Goal: Task Accomplishment & Management: Manage account settings

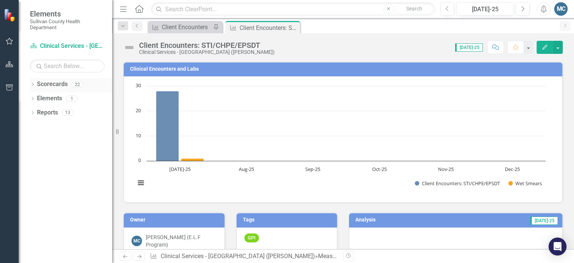
click at [33, 83] on icon "Dropdown" at bounding box center [32, 85] width 5 height 4
click at [43, 95] on link "Sullivan County Regional Health Department" at bounding box center [71, 98] width 82 height 9
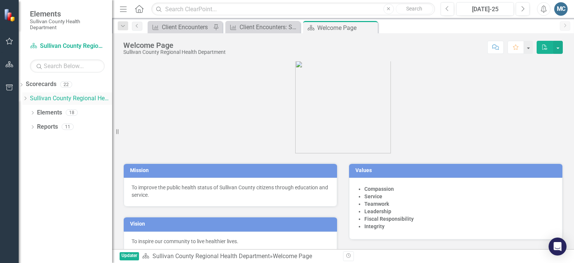
click at [28, 98] on icon "Dropdown" at bounding box center [25, 98] width 6 height 4
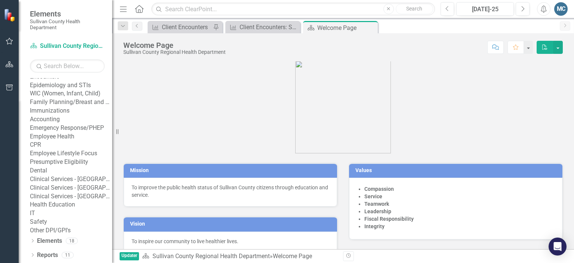
scroll to position [169, 0]
click at [59, 184] on link "Clinical Services - [GEOGRAPHIC_DATA] ([PERSON_NAME])" at bounding box center [71, 188] width 82 height 9
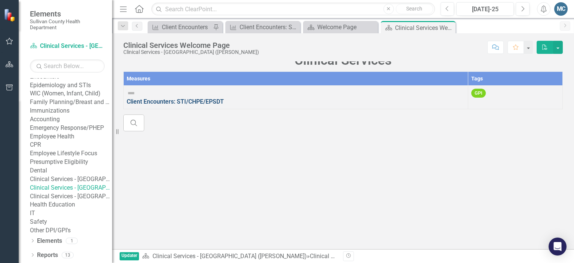
click at [215, 105] on link "Client Encounters: STI/CHPE/EPSDT" at bounding box center [175, 101] width 97 height 7
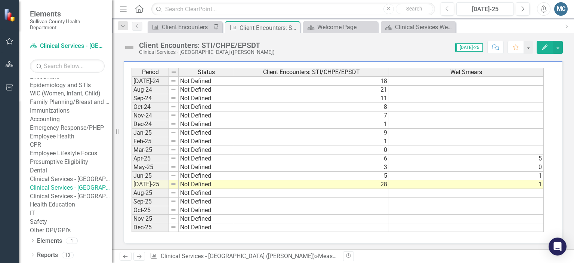
scroll to position [138, 0]
click at [69, 149] on link "Employee Lifestyle Focus" at bounding box center [71, 153] width 82 height 9
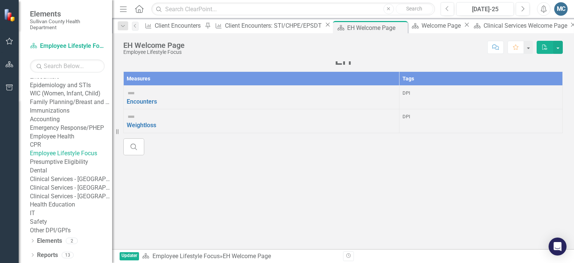
click at [80, 132] on link "Employee Health" at bounding box center [71, 136] width 82 height 9
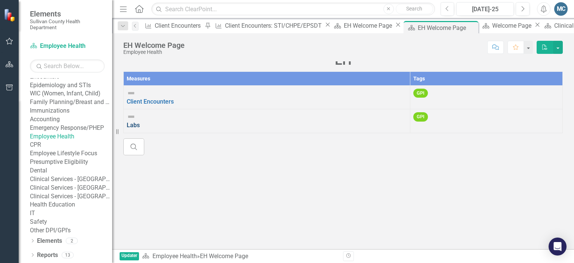
click at [140, 126] on link "Labs" at bounding box center [133, 125] width 13 height 7
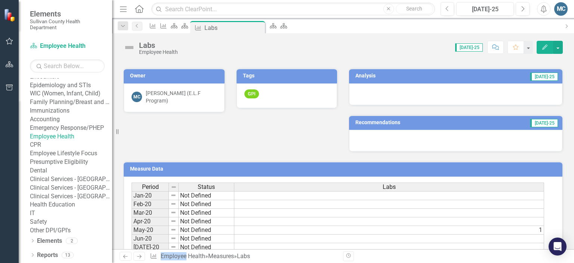
scroll to position [165, 0]
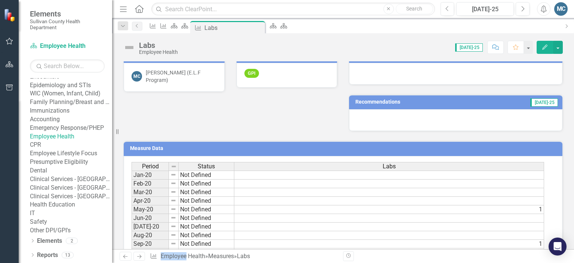
click at [73, 184] on link "Clinical Services - [GEOGRAPHIC_DATA] ([PERSON_NAME])" at bounding box center [71, 188] width 82 height 9
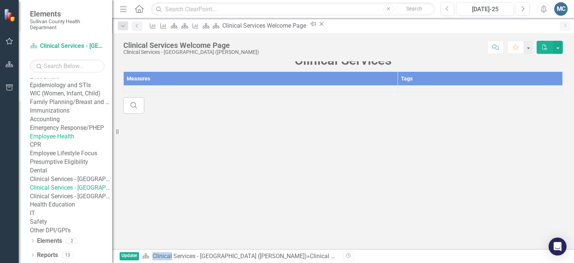
click at [73, 184] on link "Clinical Services - [GEOGRAPHIC_DATA] ([PERSON_NAME])" at bounding box center [71, 188] width 82 height 9
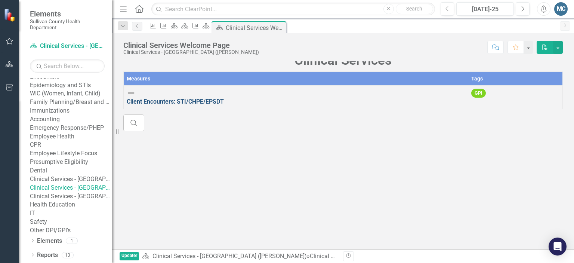
click at [202, 105] on link "Client Encounters: STI/CHPE/EPSDT" at bounding box center [175, 101] width 97 height 7
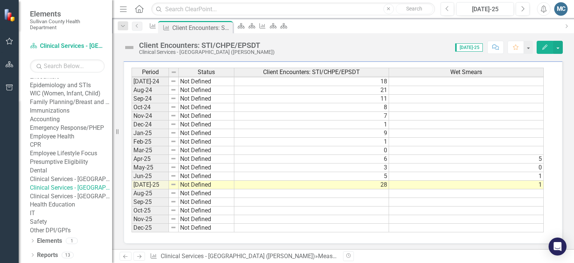
scroll to position [464, 0]
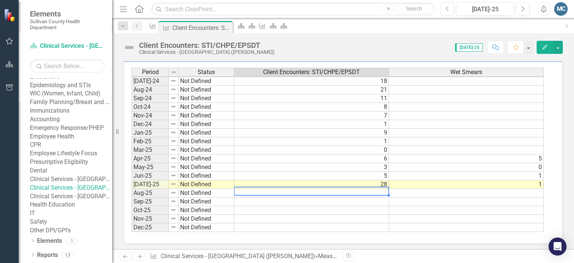
click at [327, 189] on tbody "Jun-23 Not Defined [DATE]-23 Not Defined [DATE]-23 Not Defined [DATE]-23 Not De…" at bounding box center [338, 98] width 412 height 267
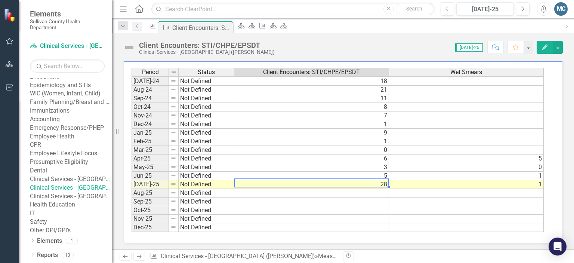
click at [368, 180] on td "28" at bounding box center [311, 184] width 155 height 9
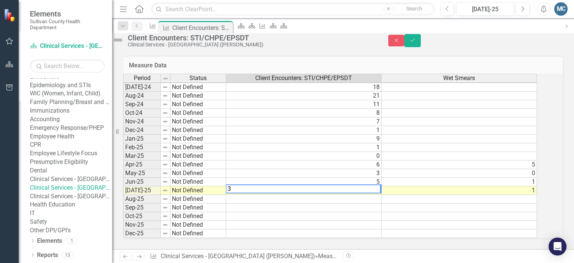
scroll to position [262, 0]
type textarea "32"
click at [416, 43] on icon "Save" at bounding box center [412, 39] width 7 height 5
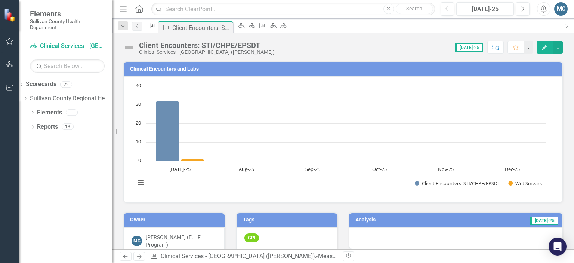
scroll to position [0, 0]
click at [294, 51] on div "Score: N/A [DATE]-25 Completed Comment Favorite Edit" at bounding box center [421, 47] width 285 height 13
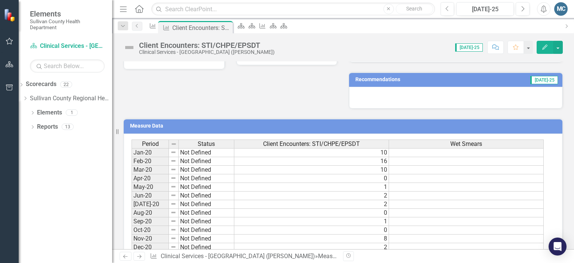
scroll to position [112, 0]
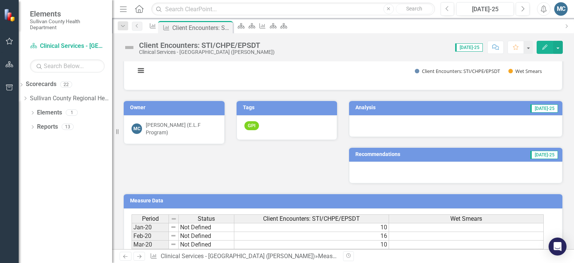
click at [367, 108] on h3 "Analysis" at bounding box center [398, 108] width 84 height 6
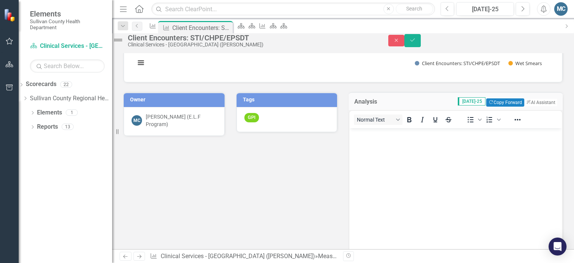
scroll to position [0, 0]
click at [526, 104] on icon "ClearPoint AI" at bounding box center [528, 102] width 5 height 4
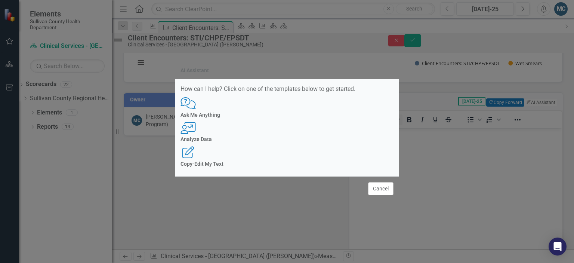
click at [283, 137] on div "Analyze Data" at bounding box center [287, 139] width 213 height 6
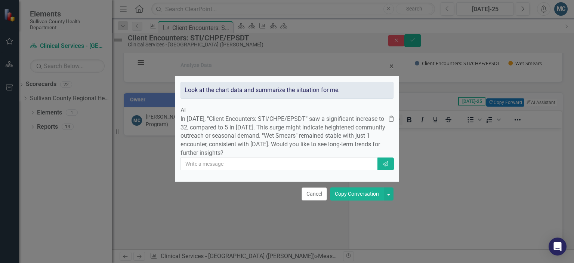
click at [351, 200] on button "Copy Conversation" at bounding box center [357, 193] width 54 height 13
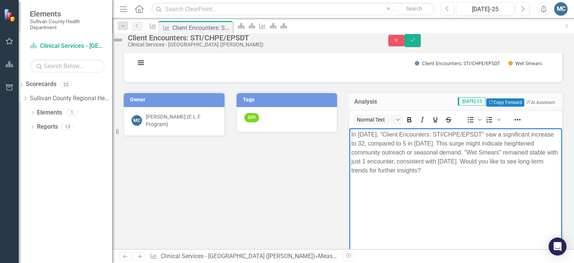
drag, startPoint x: 525, startPoint y: 162, endPoint x: 528, endPoint y: 170, distance: 9.3
click at [528, 170] on p "In [DATE], "Client Encounters: STI/CHPE/EPSDT" saw a significant increase to 32…" at bounding box center [455, 152] width 209 height 45
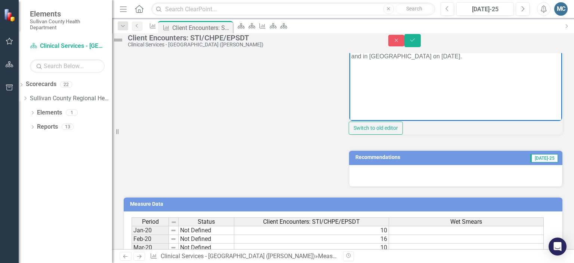
scroll to position [262, 0]
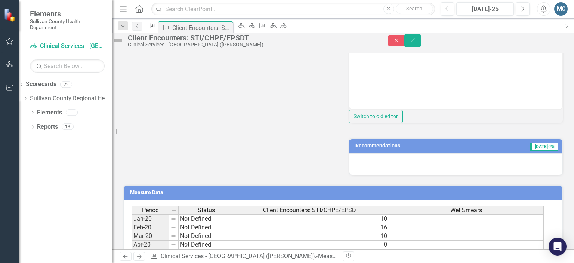
click at [387, 148] on h3 "Recommendations" at bounding box center [418, 146] width 125 height 6
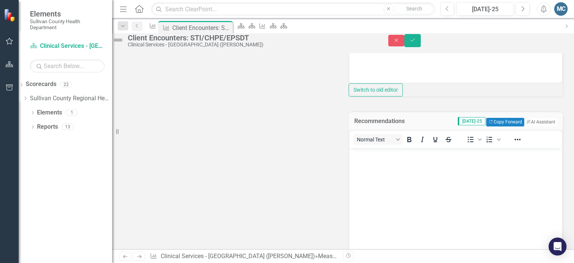
scroll to position [299, 0]
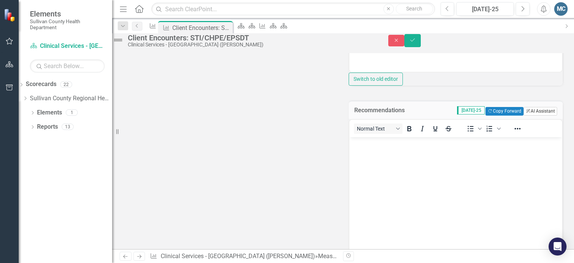
click at [540, 115] on button "ClearPoint AI AI Assistant" at bounding box center [541, 111] width 34 height 8
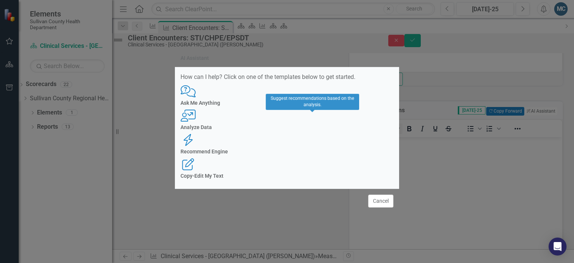
click at [320, 149] on h4 "Recommend Engine" at bounding box center [287, 152] width 213 height 6
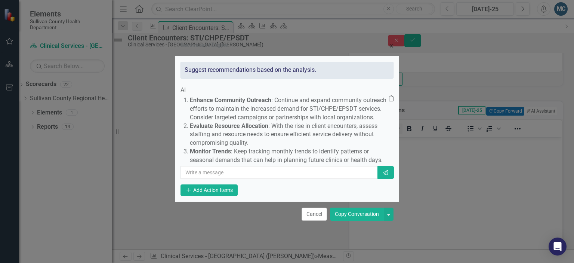
click at [359, 221] on button "Copy Conversation" at bounding box center [357, 214] width 54 height 13
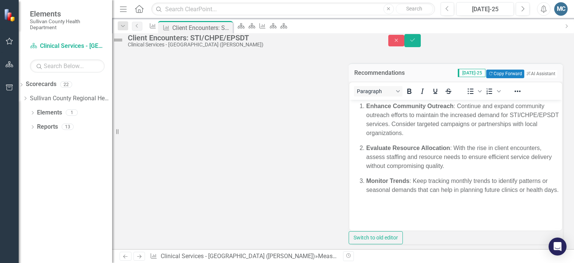
scroll to position [374, 0]
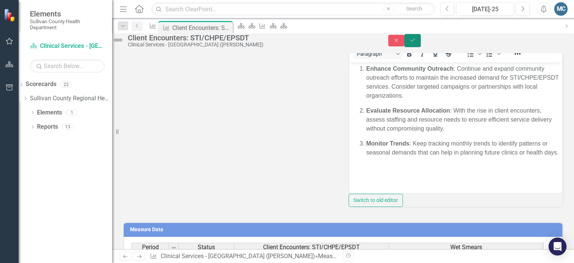
click at [416, 43] on icon "Save" at bounding box center [412, 39] width 7 height 5
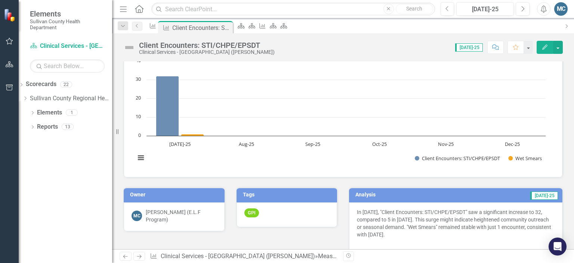
scroll to position [37, 0]
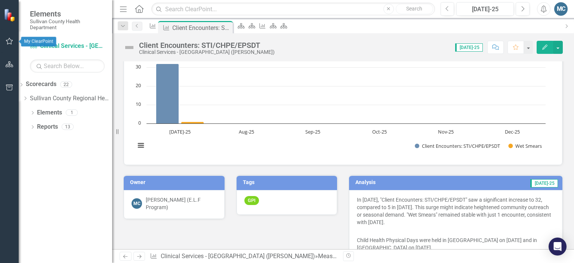
click at [7, 40] on icon "button" at bounding box center [10, 41] width 8 height 6
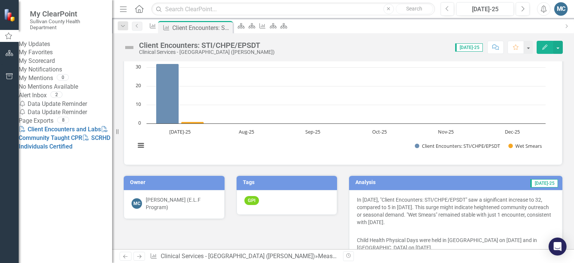
click at [58, 48] on link "My Updates" at bounding box center [65, 44] width 93 height 9
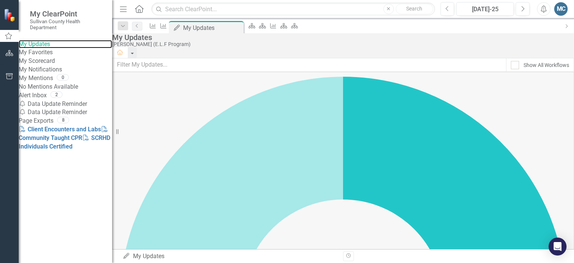
scroll to position [55, 0]
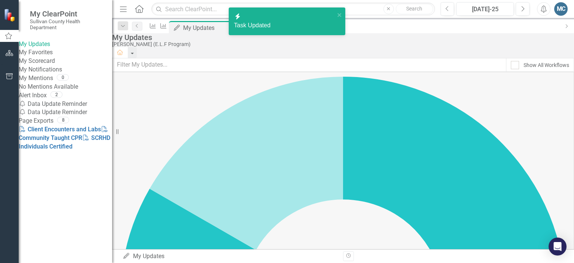
checkbox input "true"
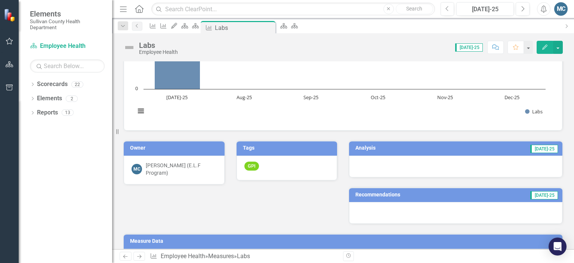
scroll to position [34, 0]
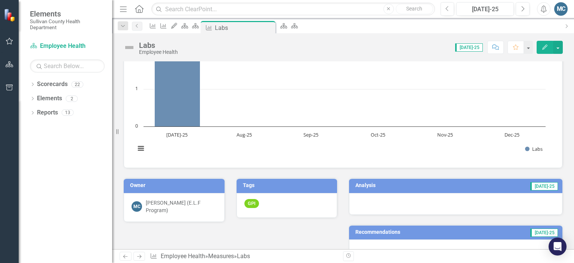
click at [371, 185] on h3 "Analysis" at bounding box center [398, 185] width 84 height 6
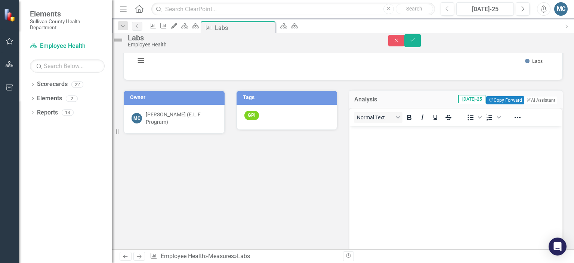
scroll to position [147, 0]
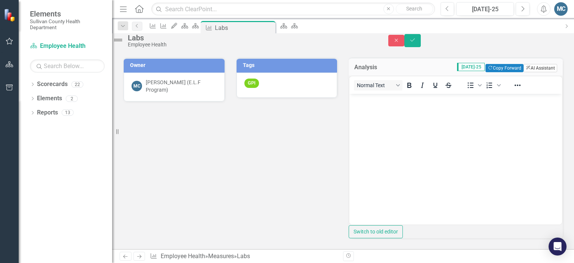
click at [532, 72] on button "ClearPoint AI AI Assistant" at bounding box center [541, 68] width 34 height 8
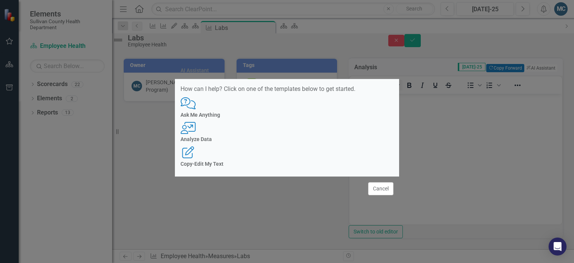
click at [196, 130] on icon "User with Chart" at bounding box center [188, 128] width 15 height 12
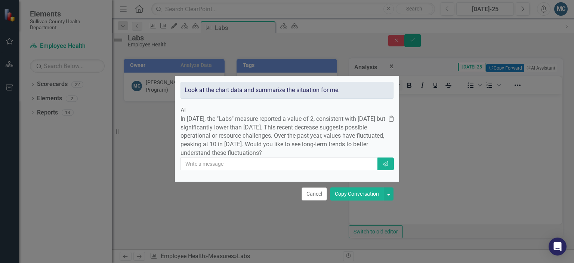
drag, startPoint x: 219, startPoint y: 144, endPoint x: 290, endPoint y: 157, distance: 72.2
click at [290, 157] on div "In [DATE], the "Labs" measure reported a value of 2, consistent with [DATE] but…" at bounding box center [287, 136] width 213 height 43
click at [350, 200] on button "Copy Conversation" at bounding box center [357, 193] width 54 height 13
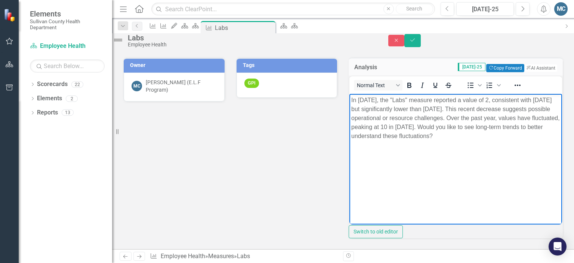
drag, startPoint x: 502, startPoint y: 126, endPoint x: 524, endPoint y: 150, distance: 32.5
click at [524, 150] on body "In [DATE], the "Labs" measure reported a value of 2, consistent with [DATE] but…" at bounding box center [456, 150] width 213 height 112
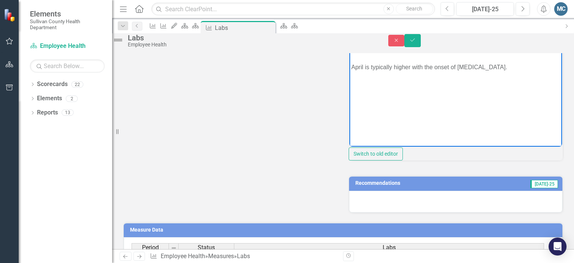
scroll to position [299, 0]
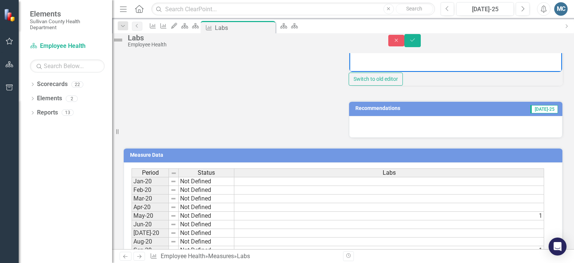
click at [372, 111] on h3 "Recommendations" at bounding box center [418, 108] width 125 height 6
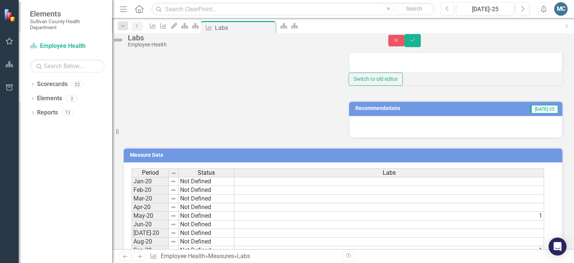
click at [372, 111] on h3 "Recommendations" at bounding box center [418, 108] width 125 height 6
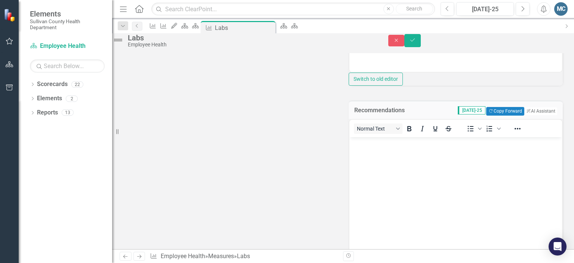
scroll to position [0, 0]
click at [529, 115] on button "ClearPoint AI AI Assistant" at bounding box center [541, 111] width 34 height 8
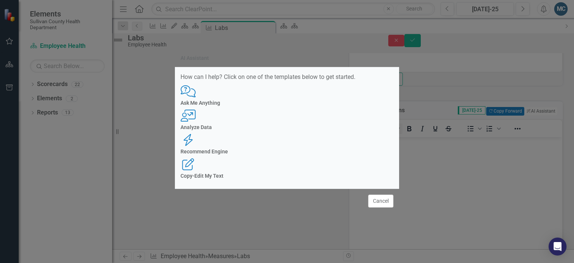
click at [310, 149] on h4 "Recommend Engine" at bounding box center [287, 152] width 213 height 6
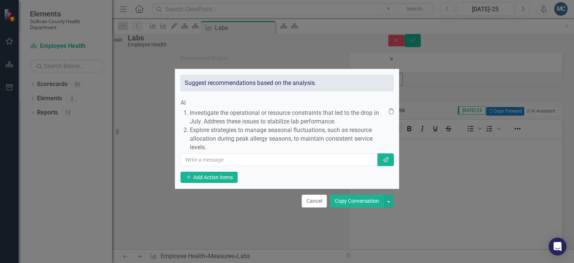
click at [356, 208] on button "Copy Conversation" at bounding box center [357, 200] width 54 height 13
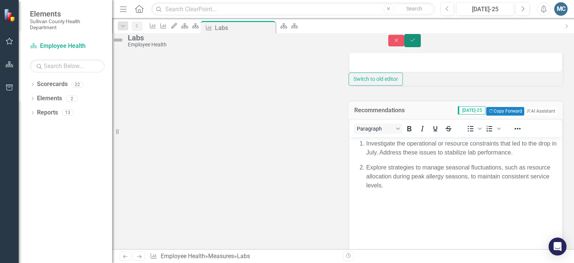
click at [416, 42] on icon "Save" at bounding box center [412, 39] width 7 height 5
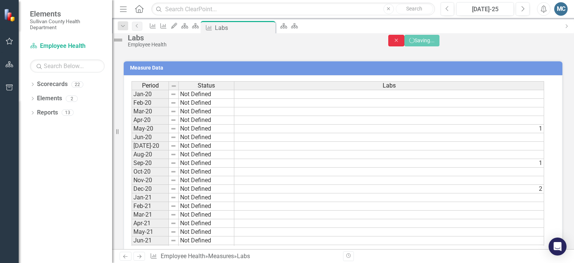
scroll to position [296, 0]
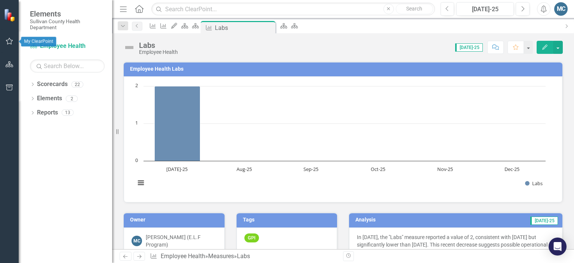
click at [10, 40] on icon "button" at bounding box center [9, 41] width 7 height 7
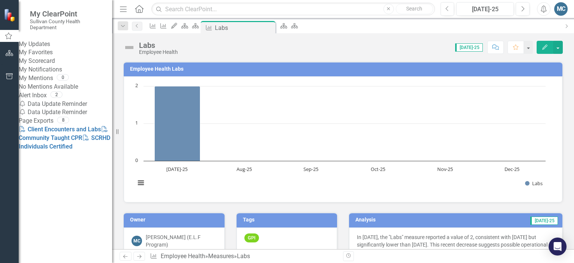
click at [54, 45] on link "My Updates" at bounding box center [65, 44] width 93 height 9
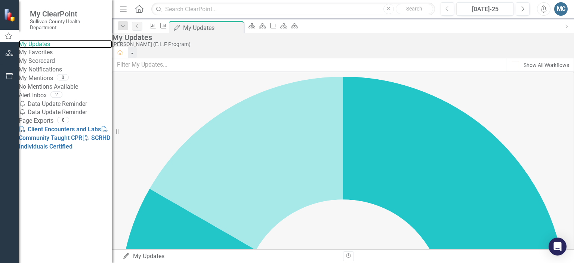
scroll to position [37, 0]
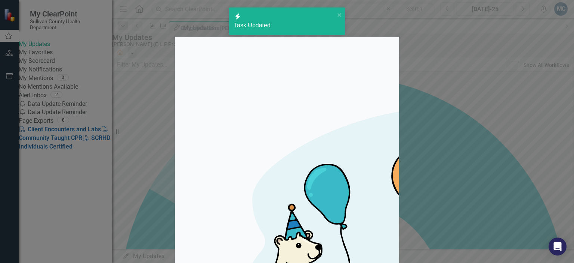
checkbox input "true"
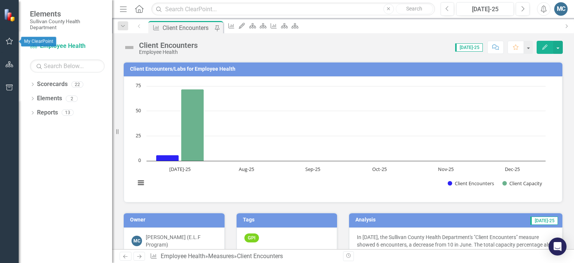
click at [10, 38] on icon "button" at bounding box center [10, 41] width 8 height 6
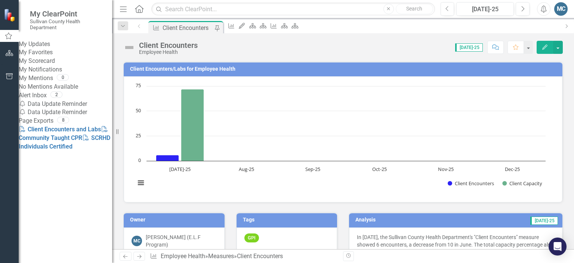
click at [50, 49] on link "My Updates" at bounding box center [65, 44] width 93 height 9
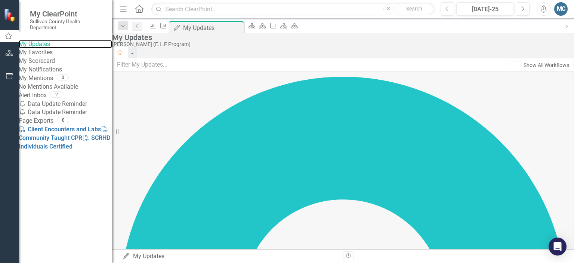
scroll to position [37, 0]
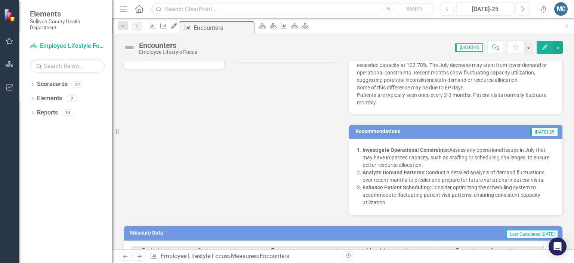
scroll to position [150, 0]
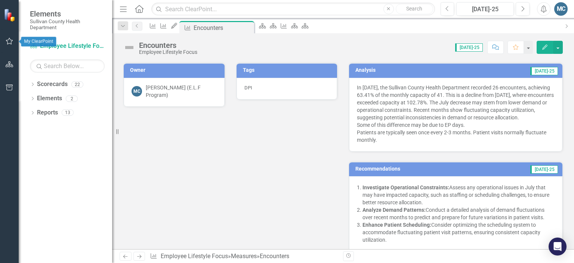
click at [10, 40] on icon "button" at bounding box center [10, 41] width 8 height 6
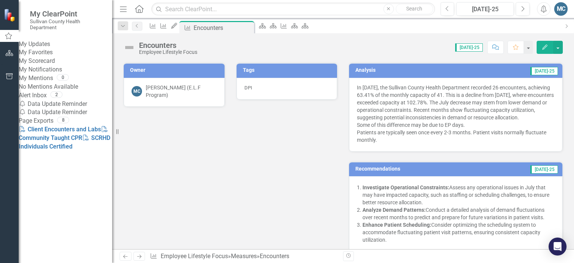
click at [49, 49] on link "My Updates" at bounding box center [65, 44] width 93 height 9
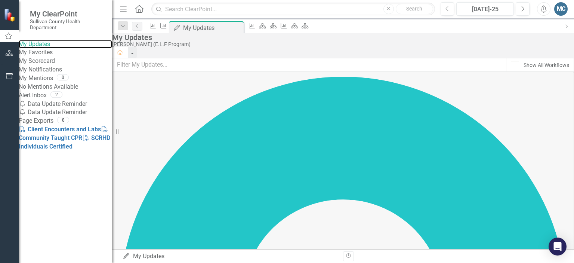
scroll to position [55, 0]
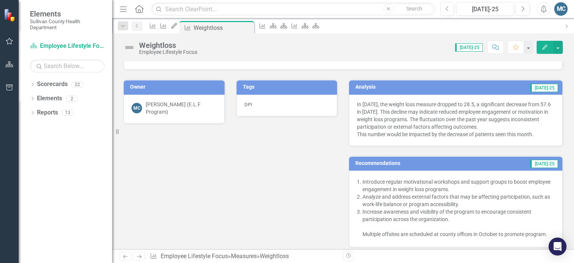
scroll to position [150, 0]
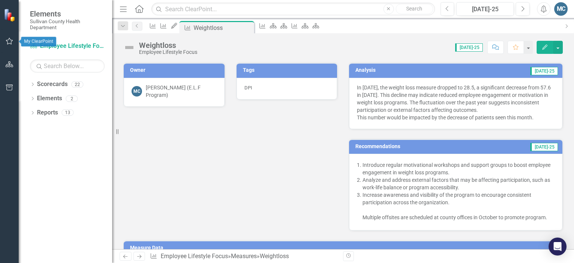
click at [6, 40] on icon "button" at bounding box center [9, 41] width 7 height 7
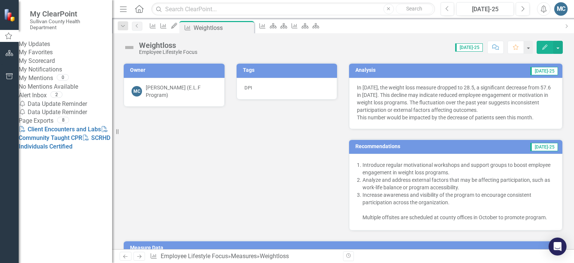
click at [61, 48] on link "My Updates" at bounding box center [65, 44] width 93 height 9
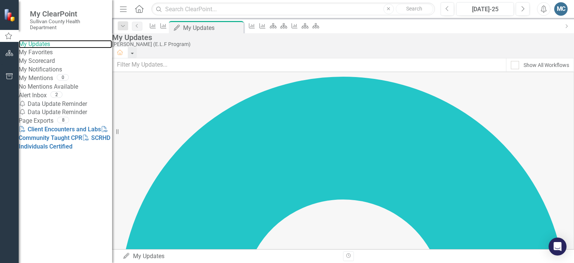
scroll to position [55, 0]
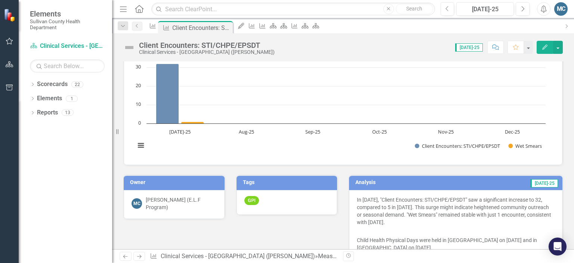
scroll to position [112, 0]
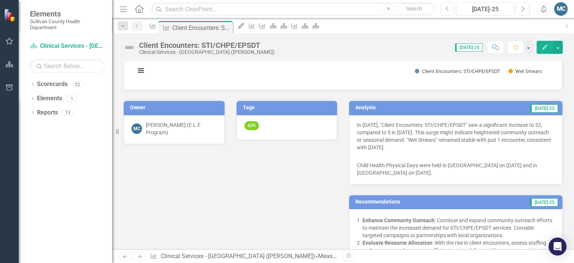
click at [10, 41] on icon "button" at bounding box center [10, 41] width 8 height 6
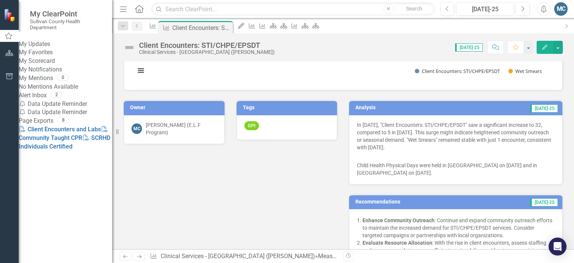
click at [58, 44] on link "My Updates" at bounding box center [65, 44] width 93 height 9
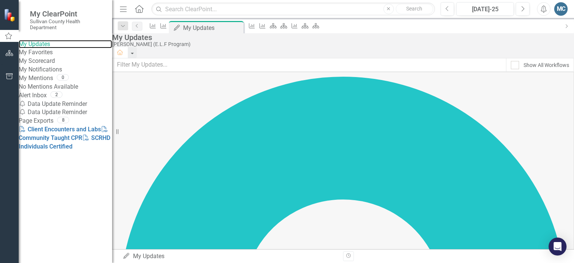
scroll to position [55, 0]
